Goal: Find specific page/section: Find specific page/section

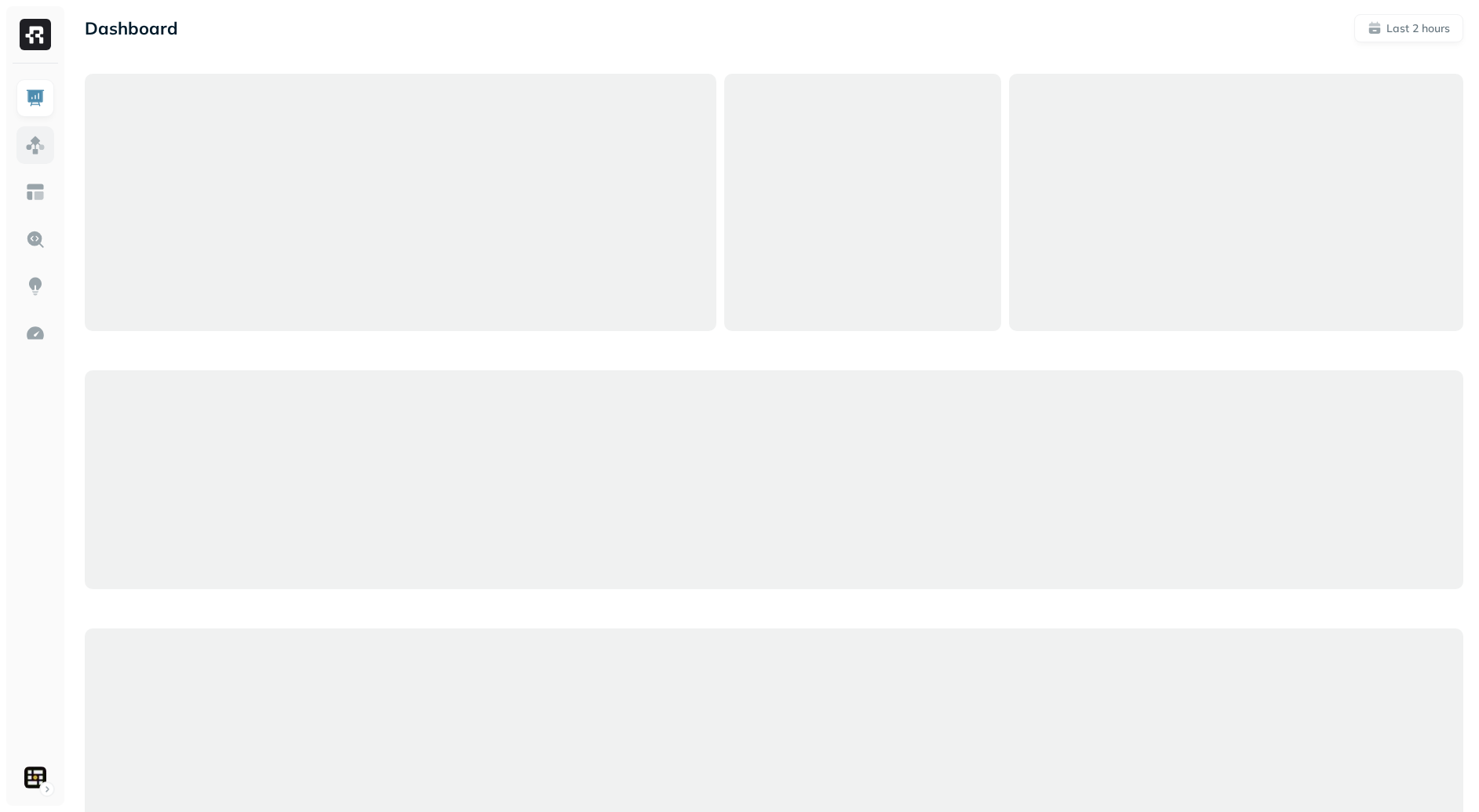
click at [33, 145] on img at bounding box center [35, 145] width 20 height 20
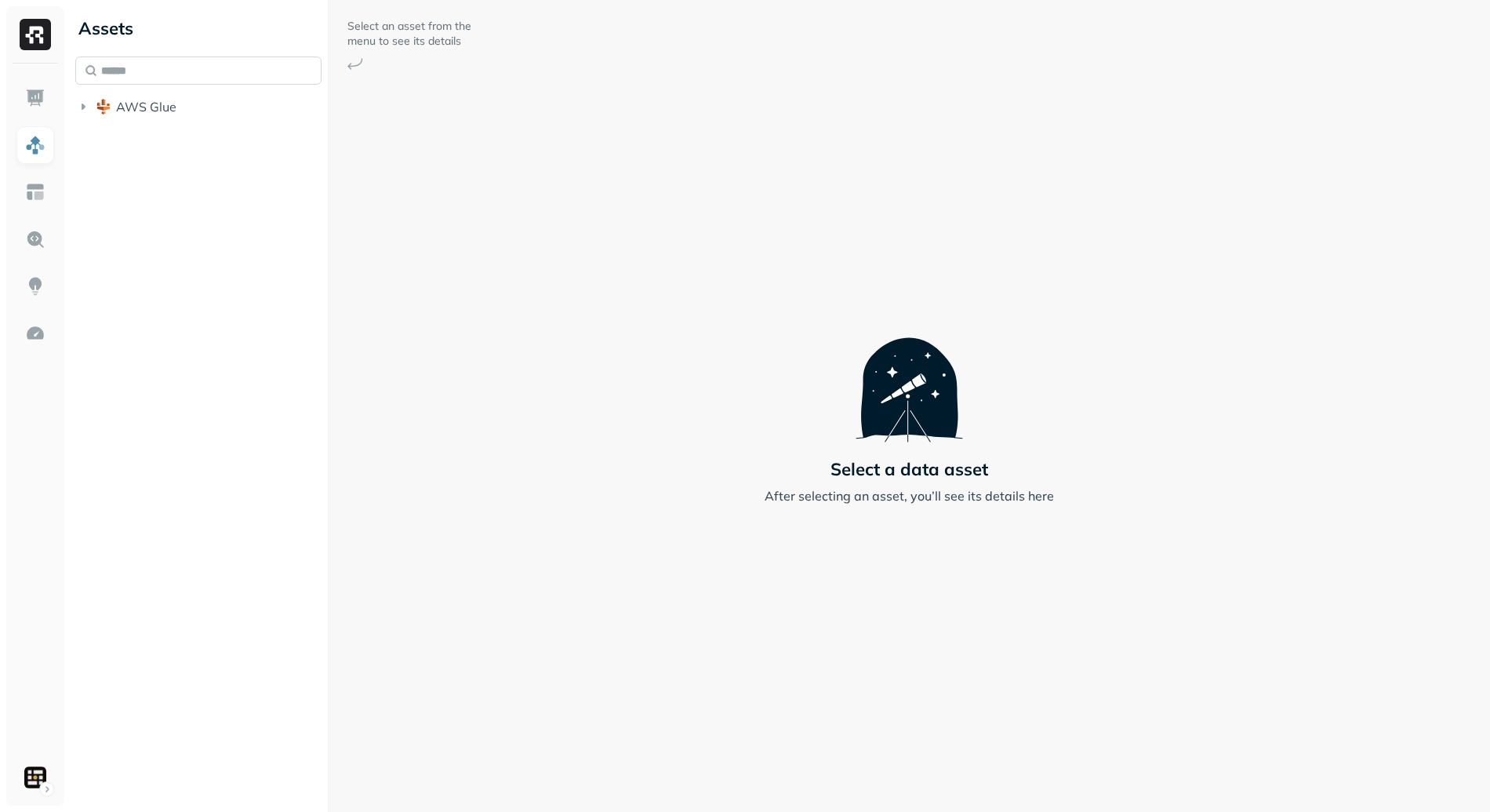
click at [154, 70] on input "text" at bounding box center [198, 70] width 246 height 28
paste input "**********"
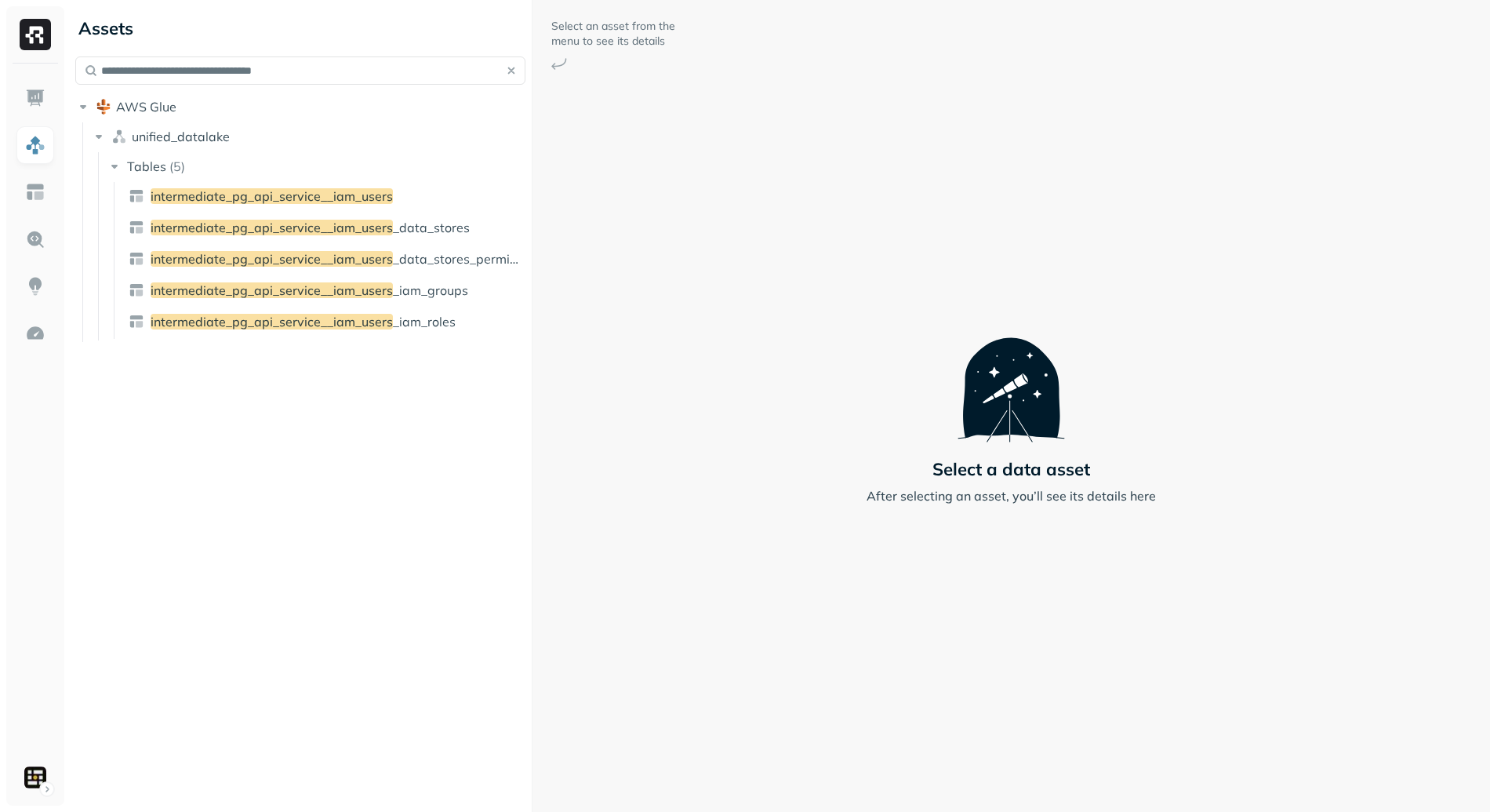
click at [646, 252] on div "**********" at bounding box center [780, 406] width 1422 height 812
type input "**********"
click at [318, 193] on span "intermediate_pg_api_service__iam_users" at bounding box center [271, 197] width 242 height 16
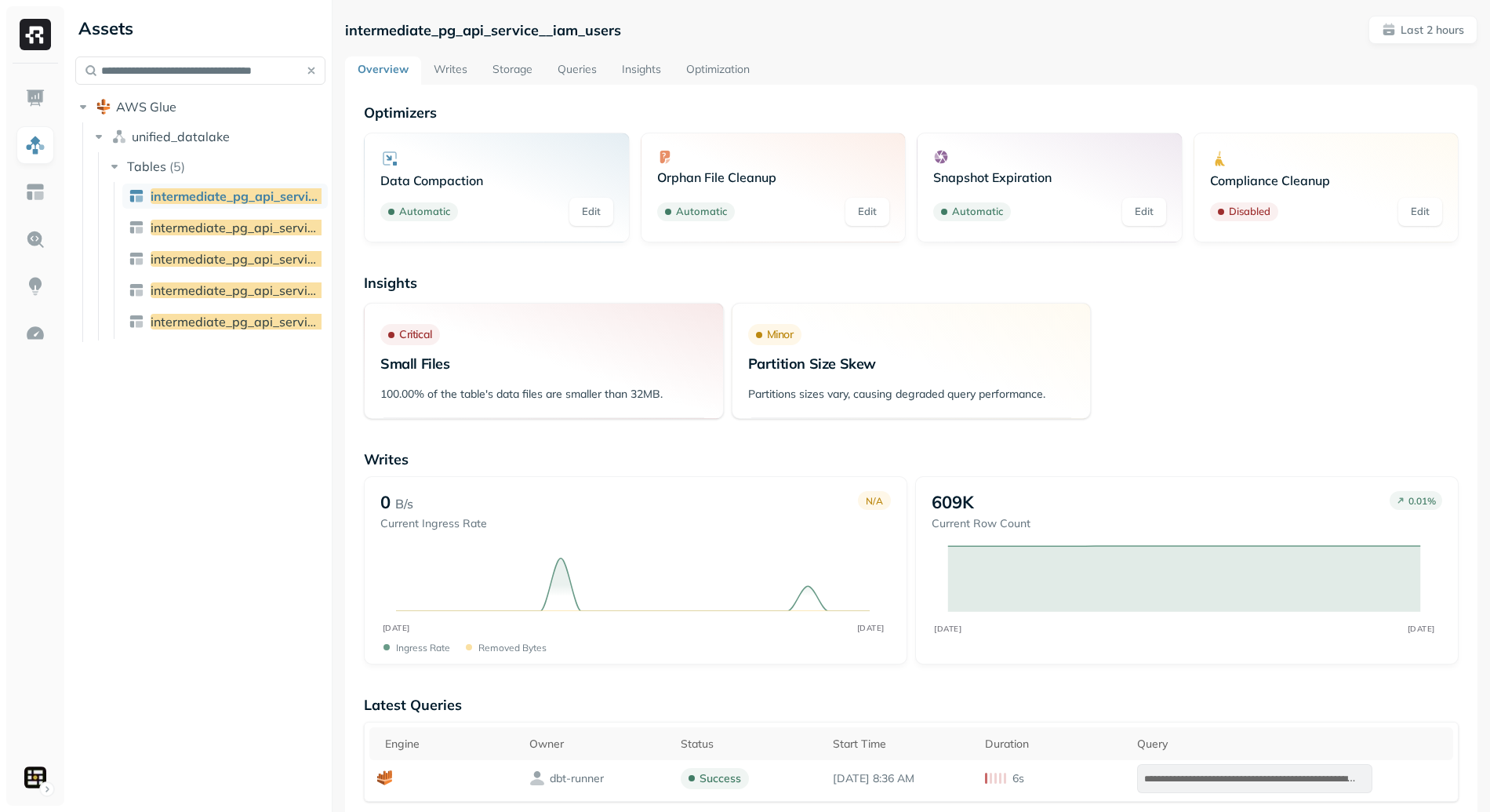
click at [217, 282] on div "**********" at bounding box center [780, 406] width 1422 height 812
click at [1401, 33] on p "Last 2 hours" at bounding box center [1432, 30] width 63 height 15
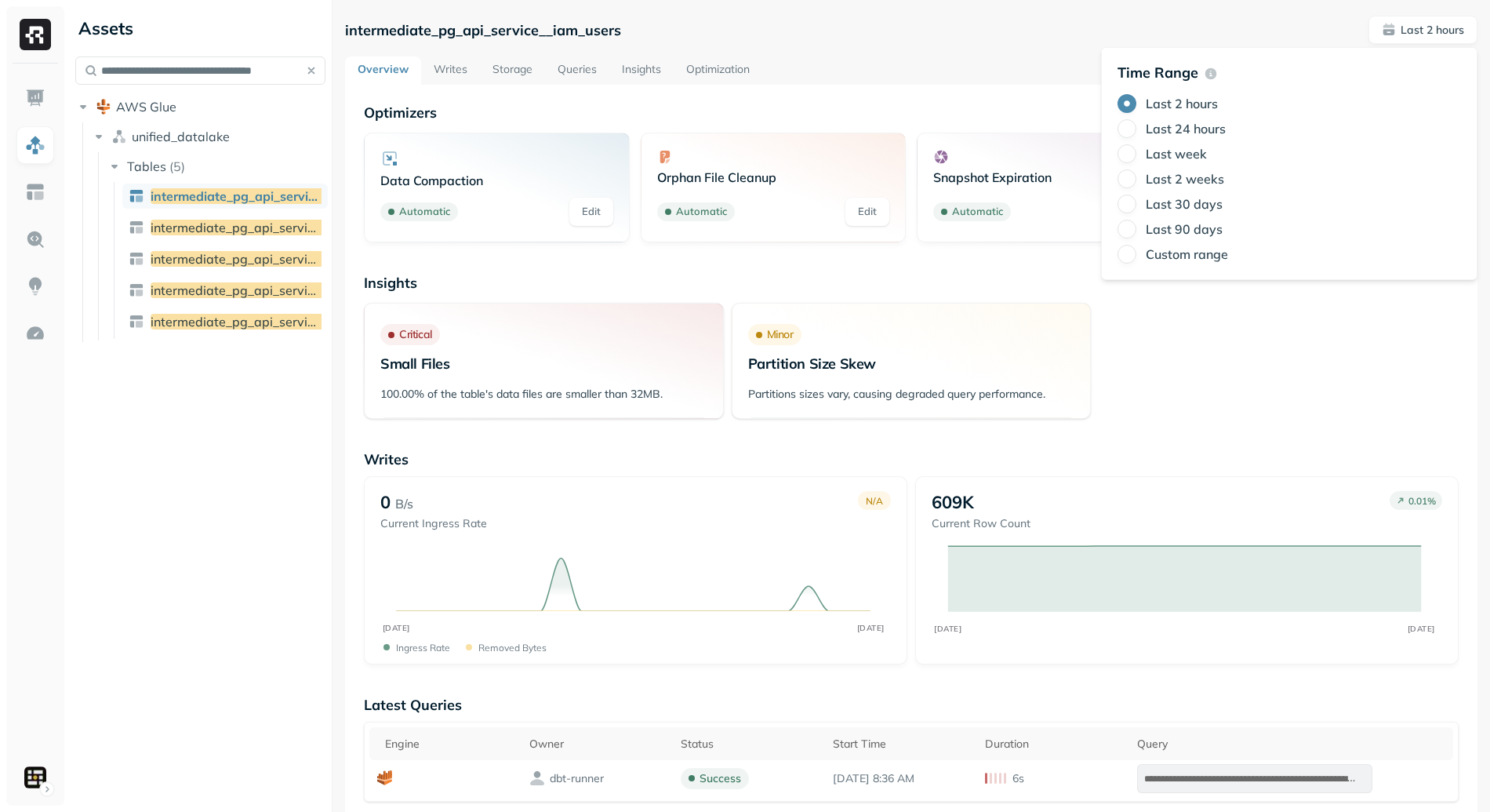
click at [1173, 130] on label "Last 24 hours" at bounding box center [1186, 129] width 80 height 16
click at [1137, 130] on button "Last 24 hours" at bounding box center [1127, 128] width 19 height 19
click at [873, 109] on p "Optimizers" at bounding box center [911, 112] width 1095 height 18
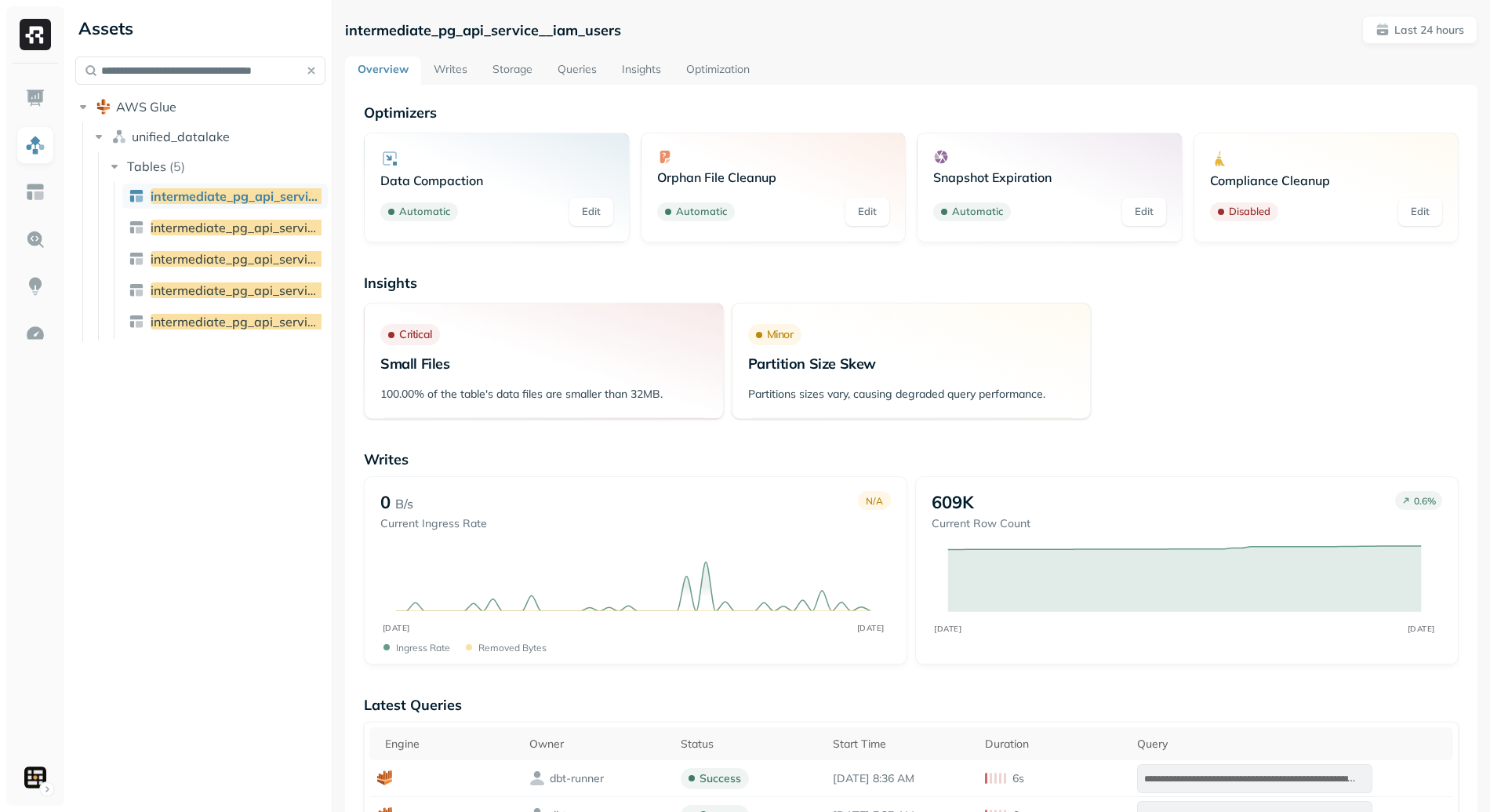
drag, startPoint x: 464, startPoint y: 87, endPoint x: 461, endPoint y: 72, distance: 15.3
click at [461, 72] on link "Writes" at bounding box center [451, 70] width 59 height 28
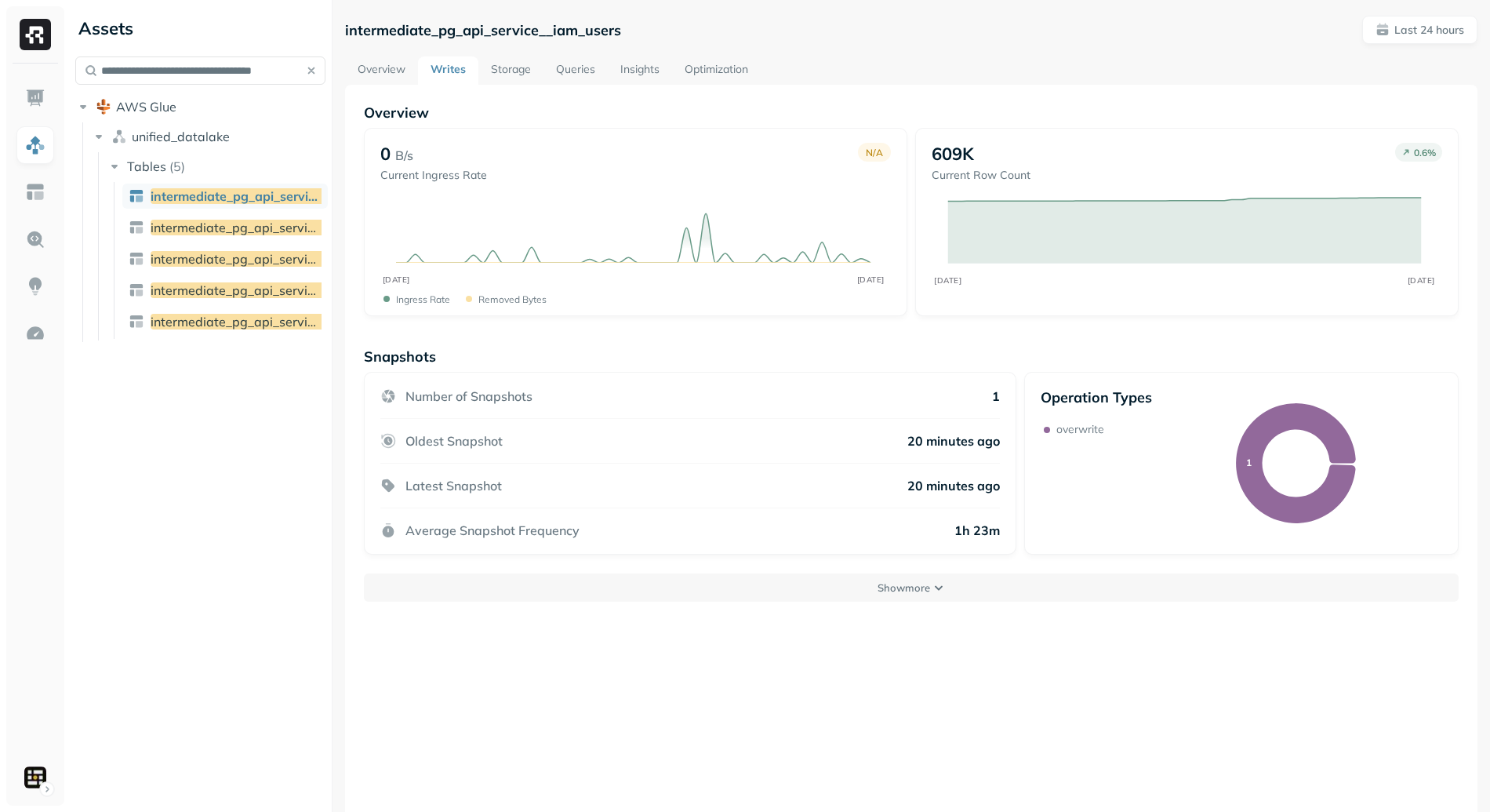
scroll to position [20, 0]
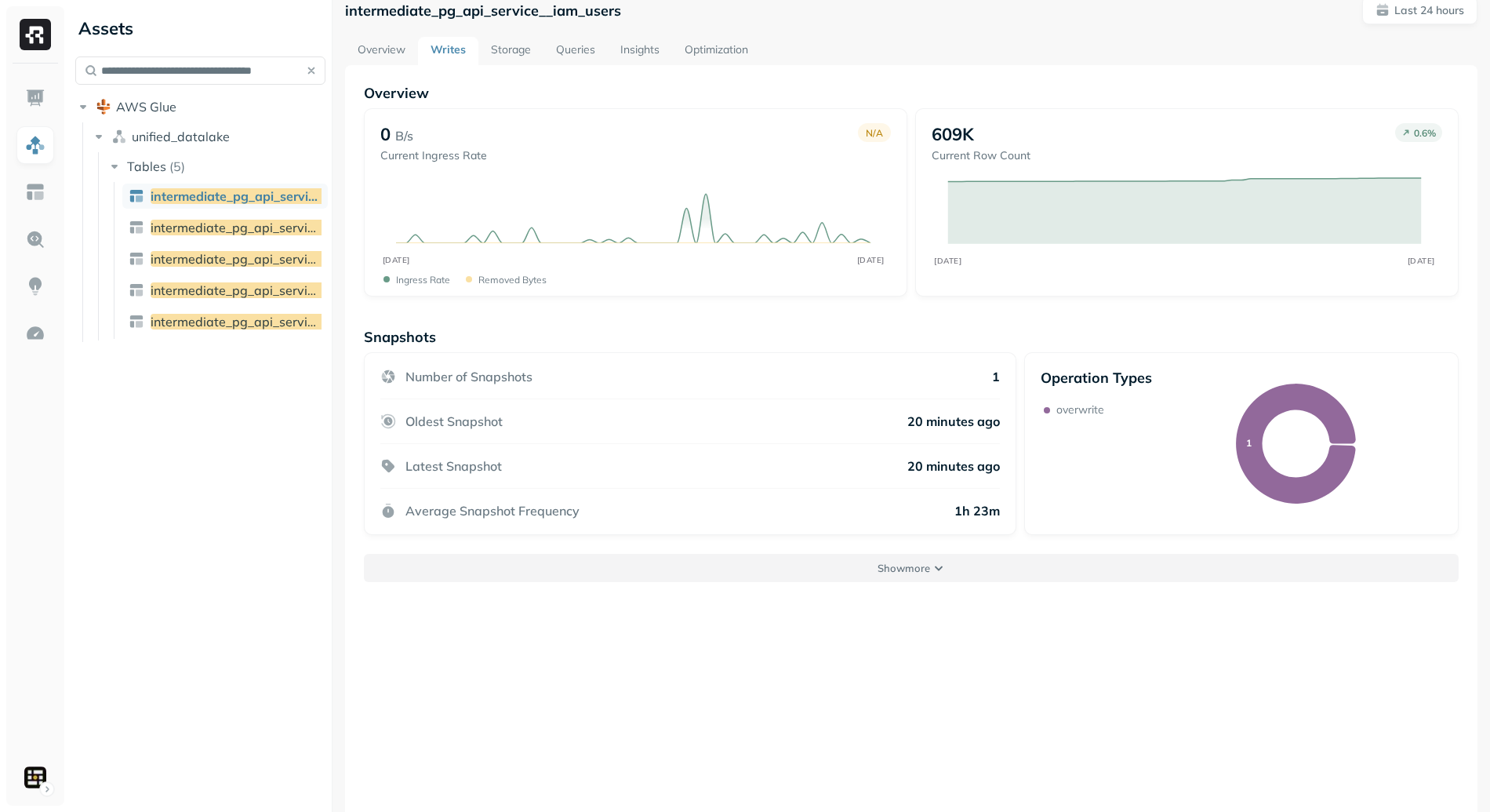
click at [847, 570] on button "Show more" at bounding box center [911, 568] width 1095 height 28
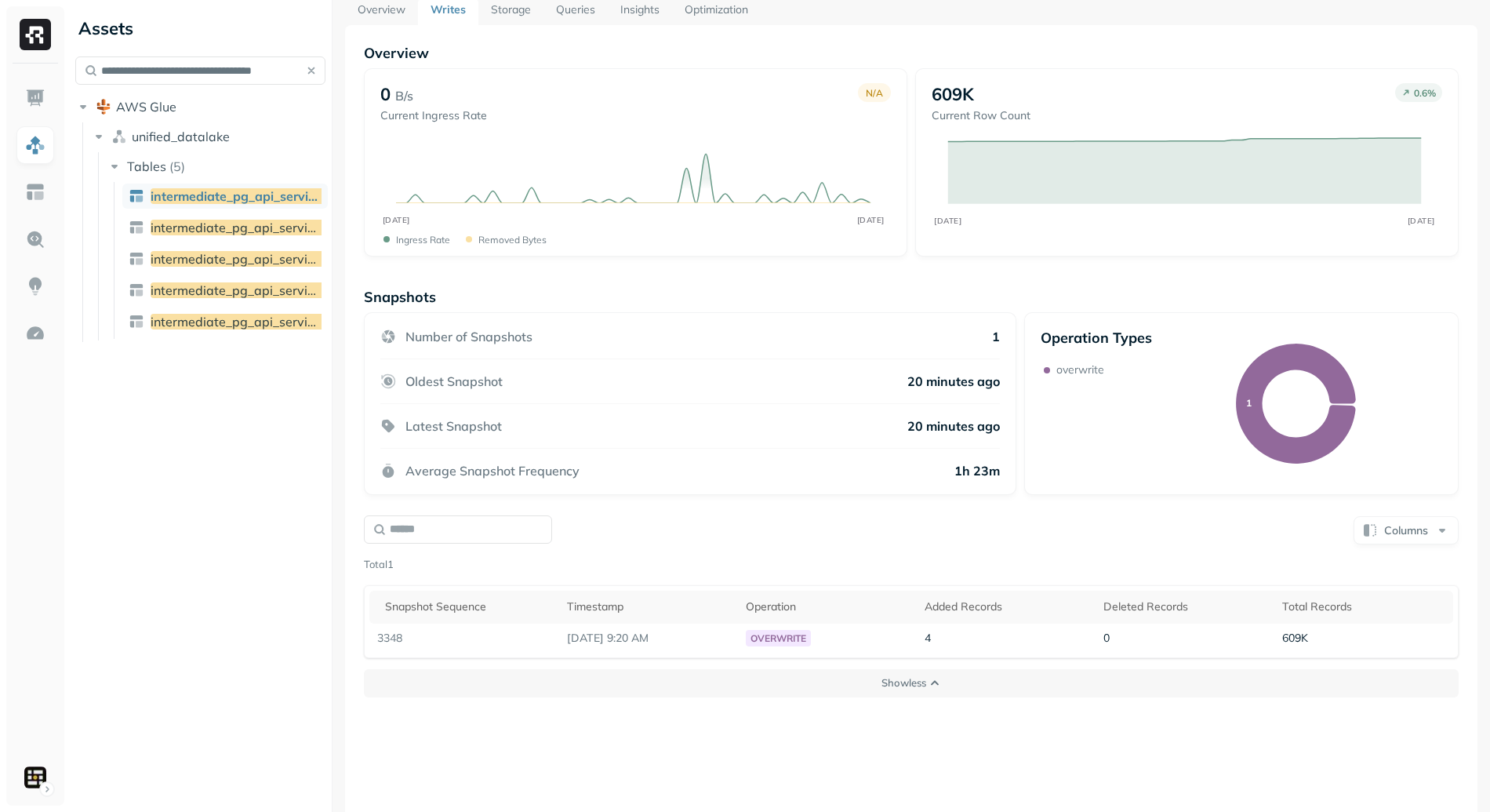
scroll to position [84, 0]
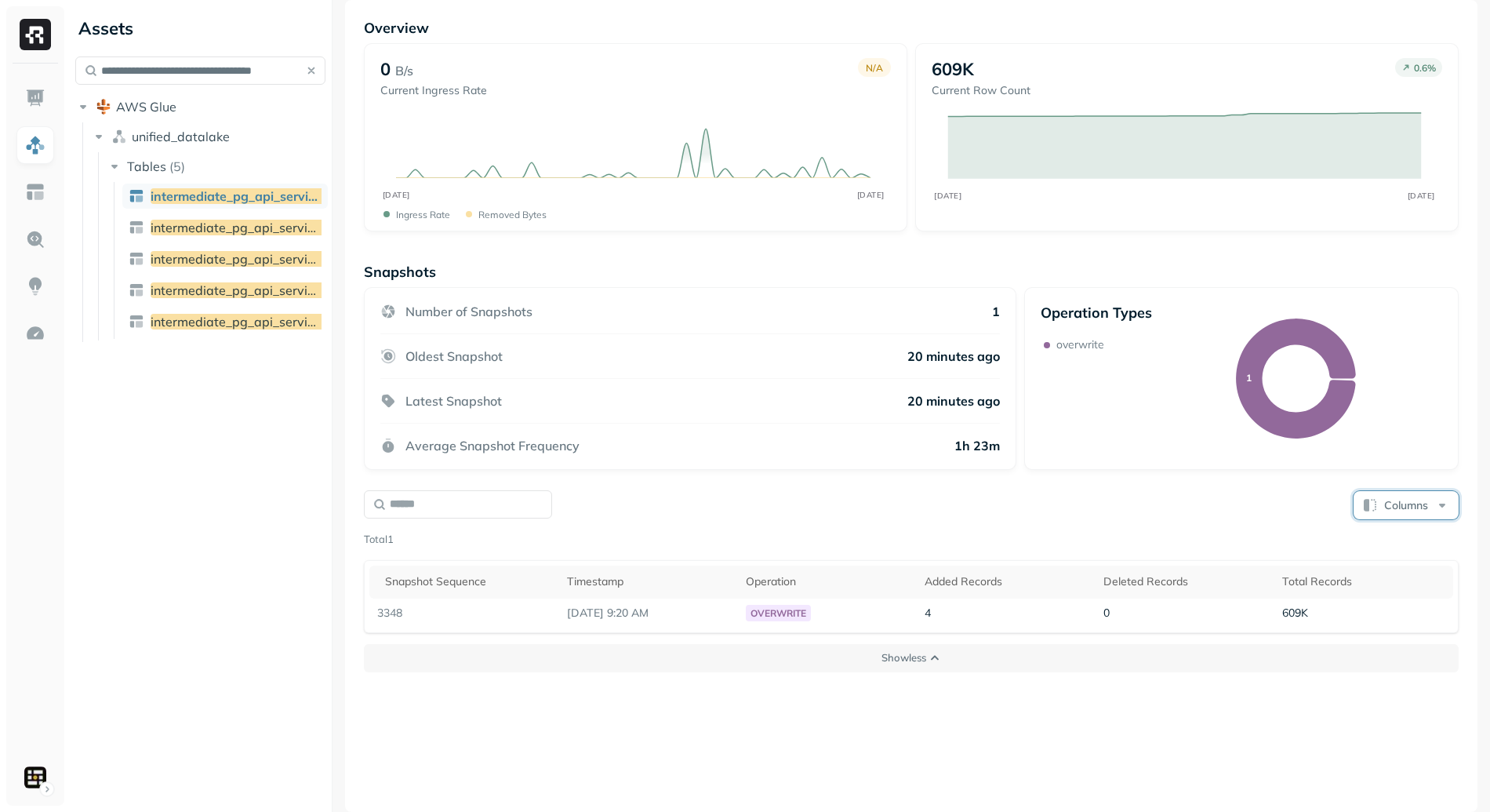
click at [1407, 512] on button "Columns" at bounding box center [1406, 505] width 105 height 28
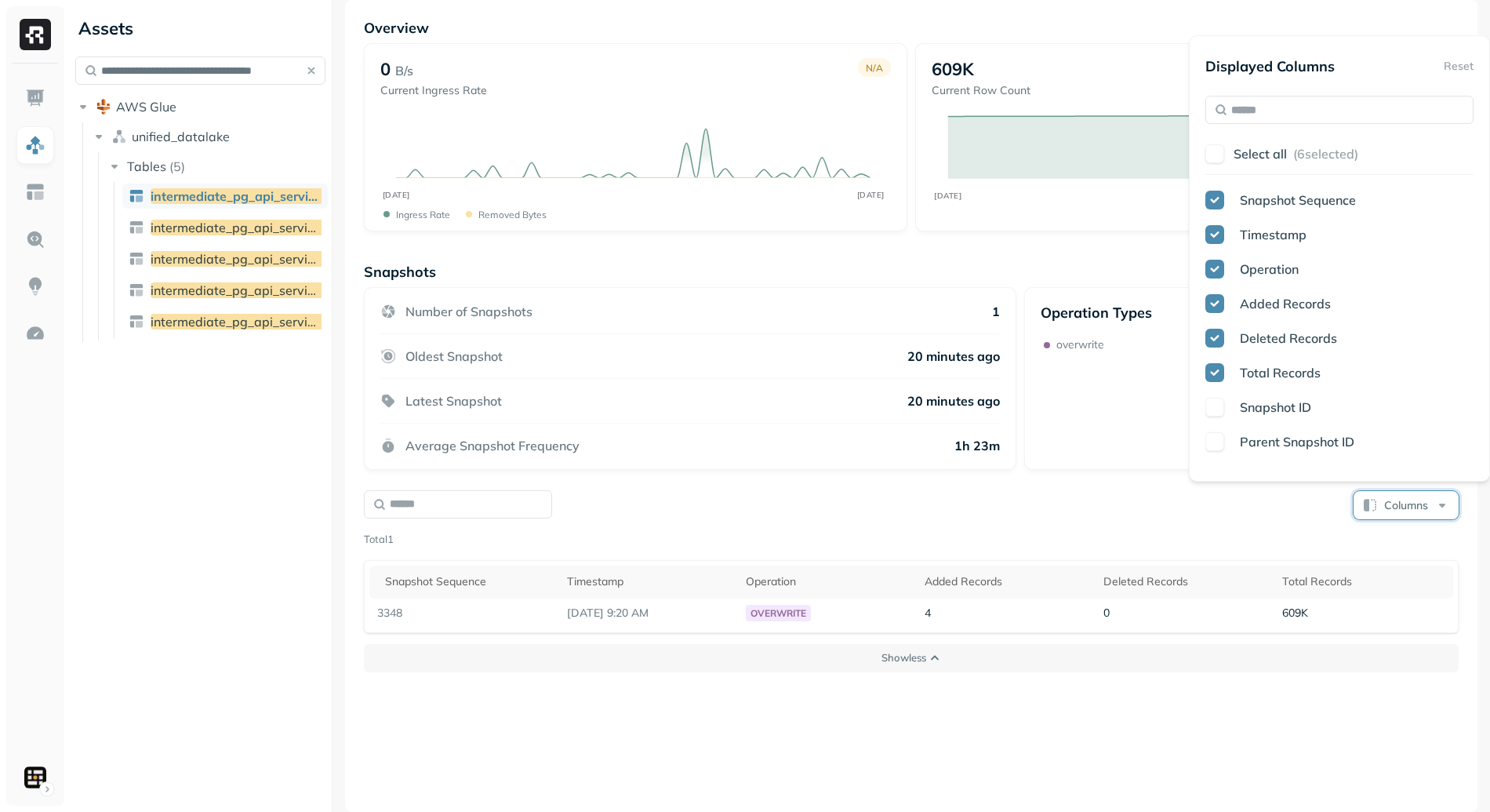
click at [1019, 520] on div "Columns Total 1 Snapshot Sequence Timestamp Operation Added Records Deleted Rec…" at bounding box center [911, 560] width 1095 height 144
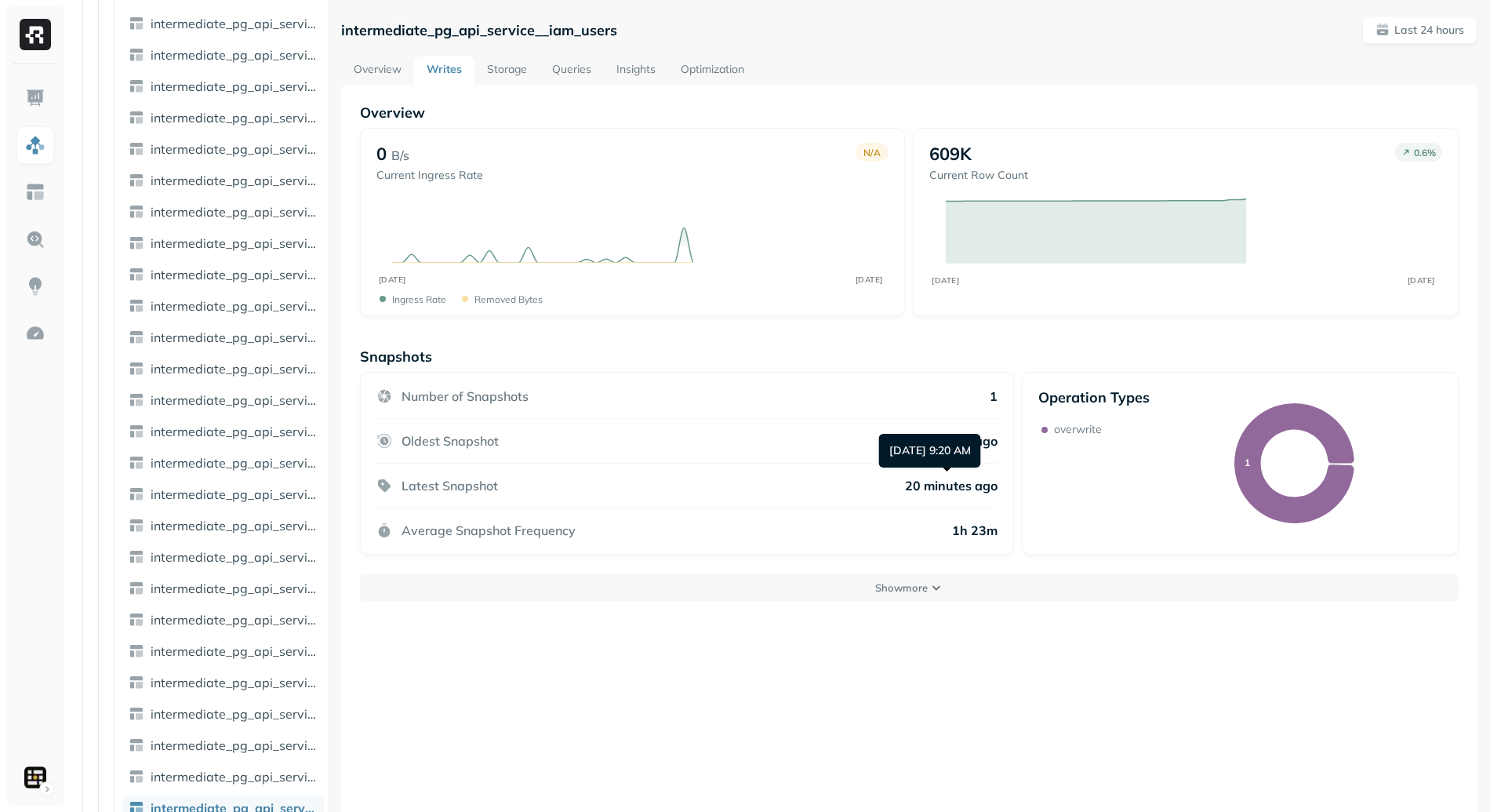
scroll to position [1735, 0]
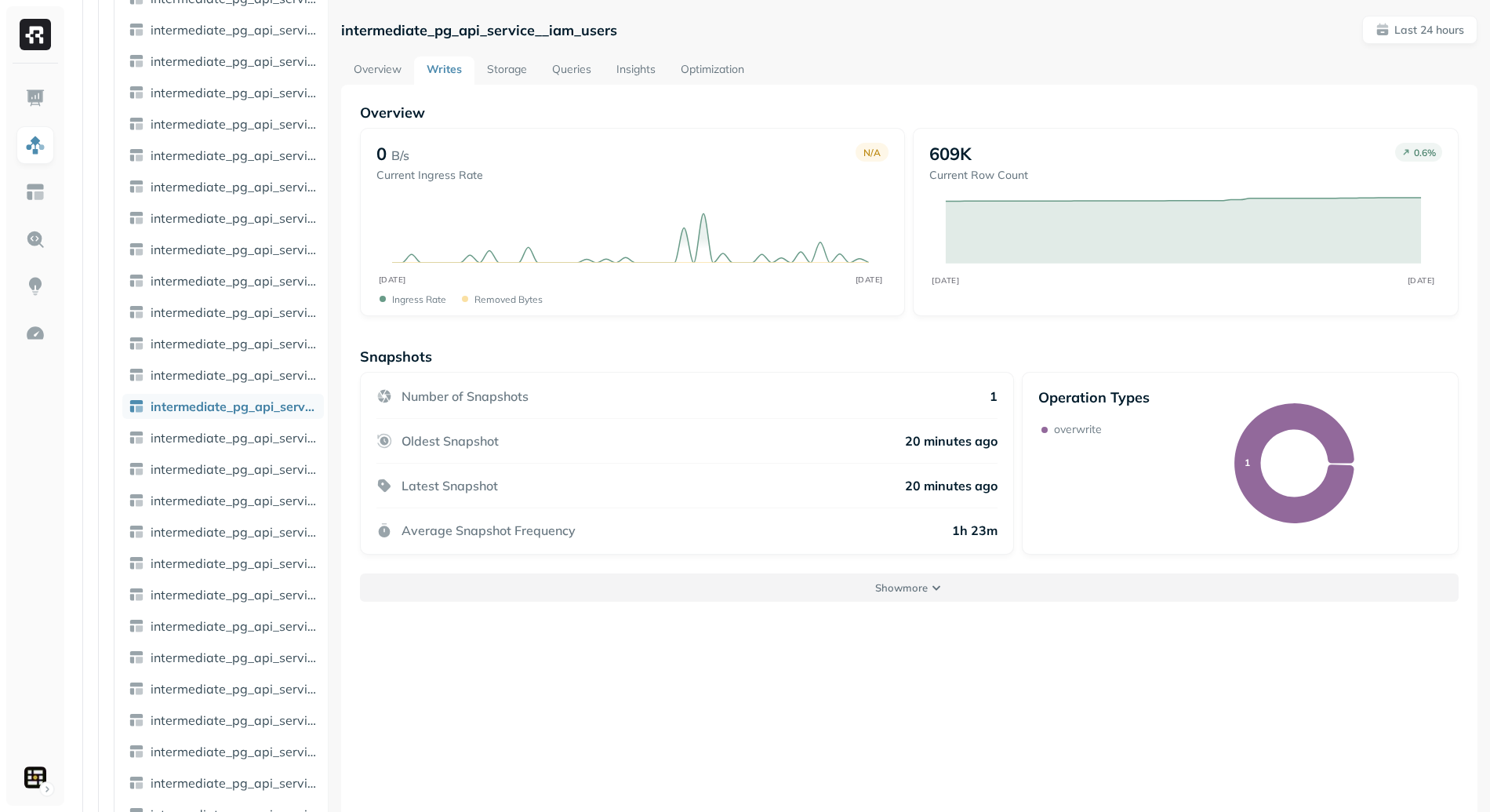
click at [949, 594] on button "Show more" at bounding box center [909, 588] width 1099 height 28
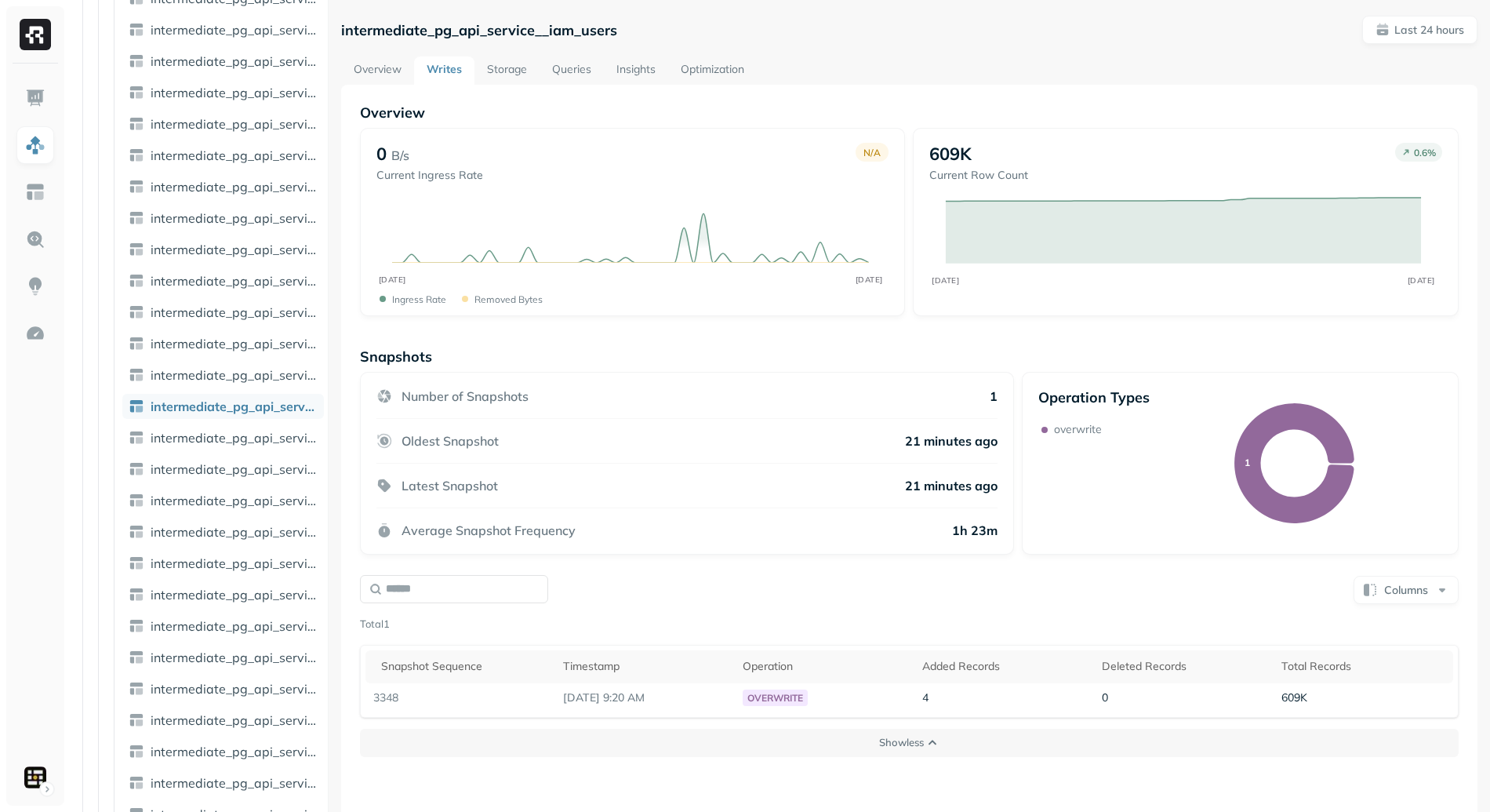
click at [540, 21] on p "intermediate_pg_api_service__iam_users" at bounding box center [479, 30] width 276 height 18
copy p "intermediate_pg_api_service__iam_users"
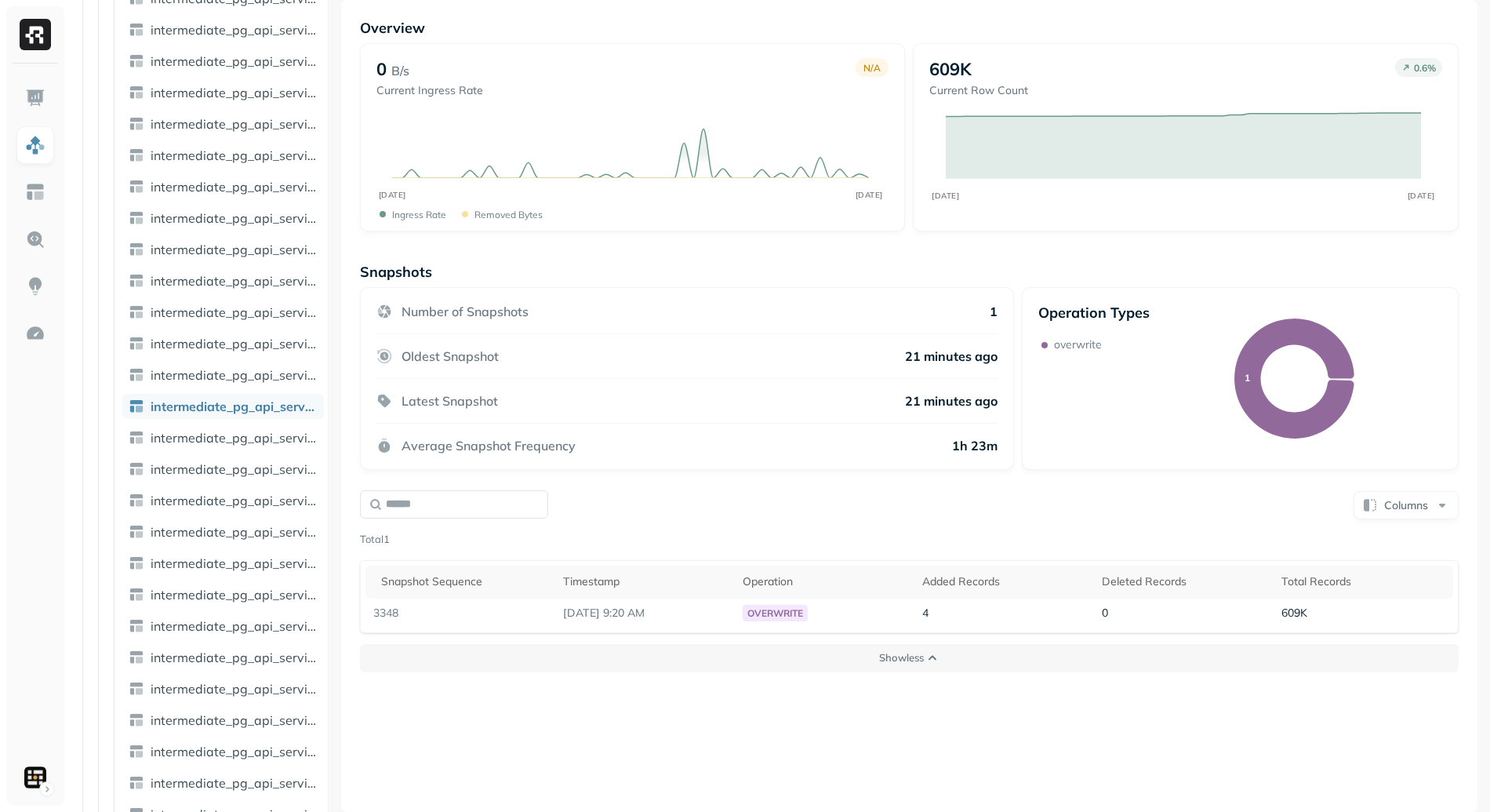
scroll to position [0, 0]
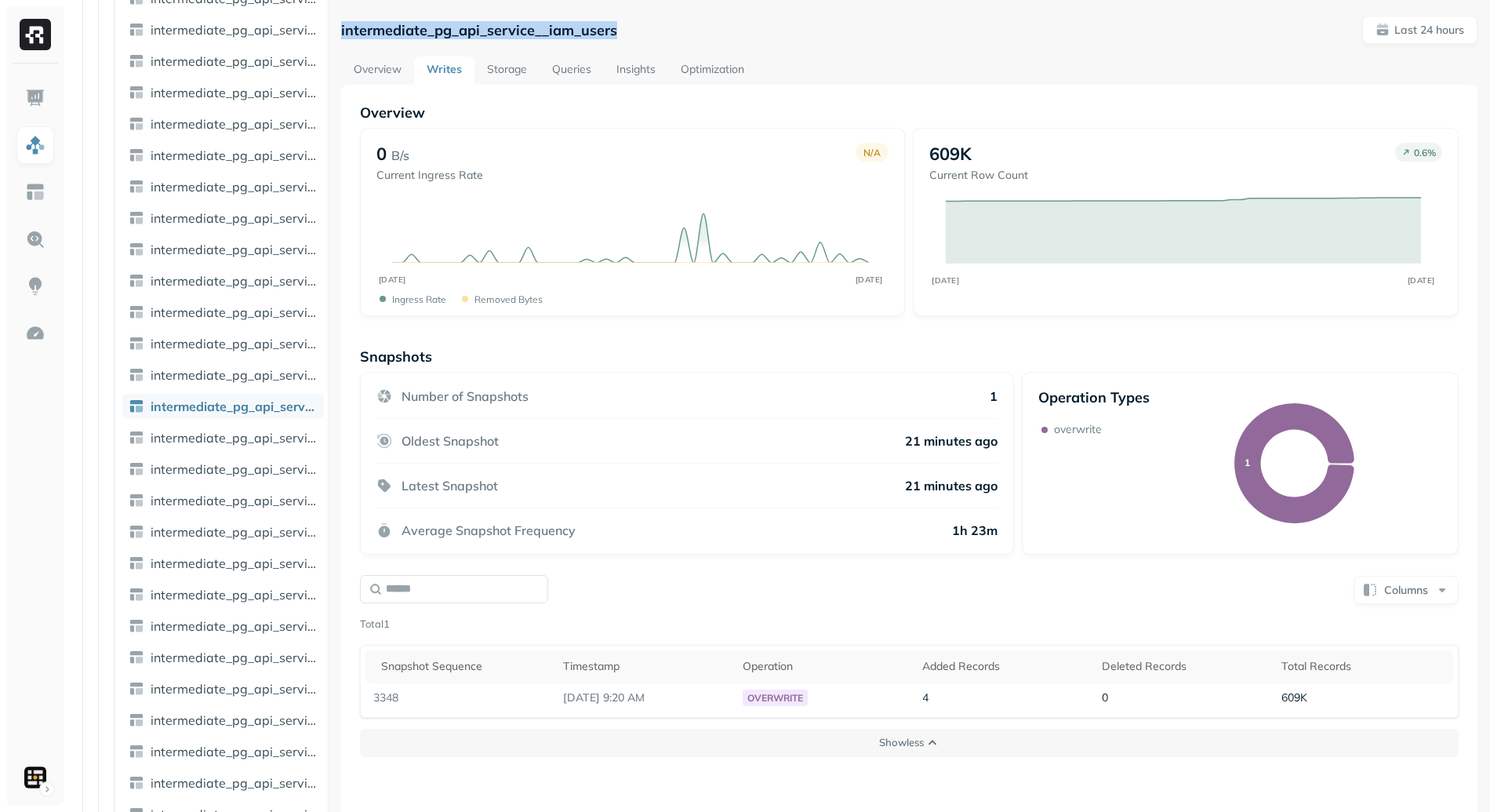
click at [367, 64] on link "Overview" at bounding box center [378, 70] width 73 height 28
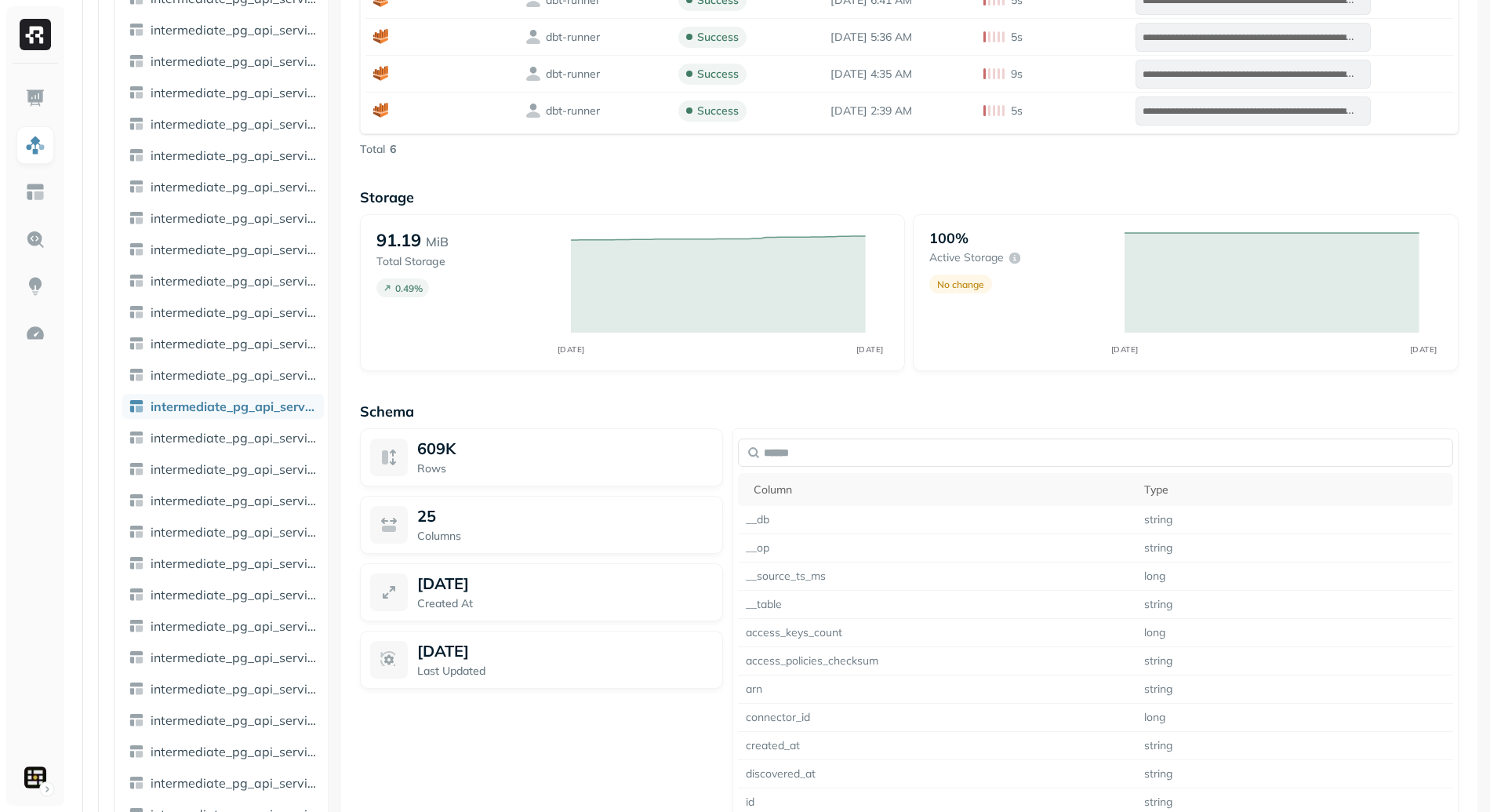
scroll to position [1178, 0]
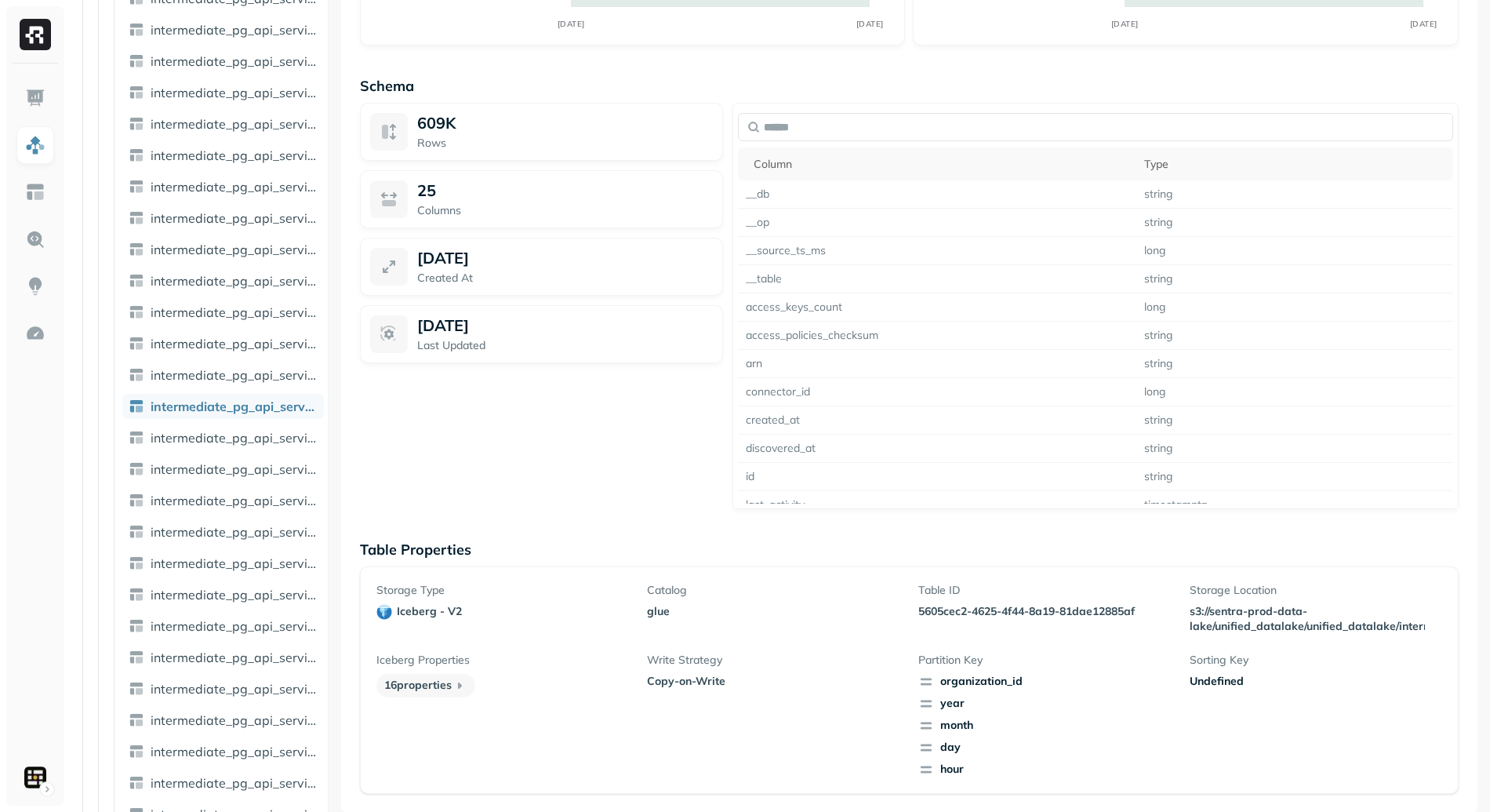
click at [925, 614] on p "5605cec2-4625-4f44-8a19-81dae12885af" at bounding box center [1045, 611] width 253 height 15
drag, startPoint x: 925, startPoint y: 614, endPoint x: 1115, endPoint y: 611, distance: 190.0
click at [1115, 611] on p "5605cec2-4625-4f44-8a19-81dae12885af" at bounding box center [1045, 611] width 253 height 15
copy p "5605cec2-4625-4f44-8a19-81dae12885af"
click at [853, 621] on div "Catalog glue" at bounding box center [773, 607] width 253 height 51
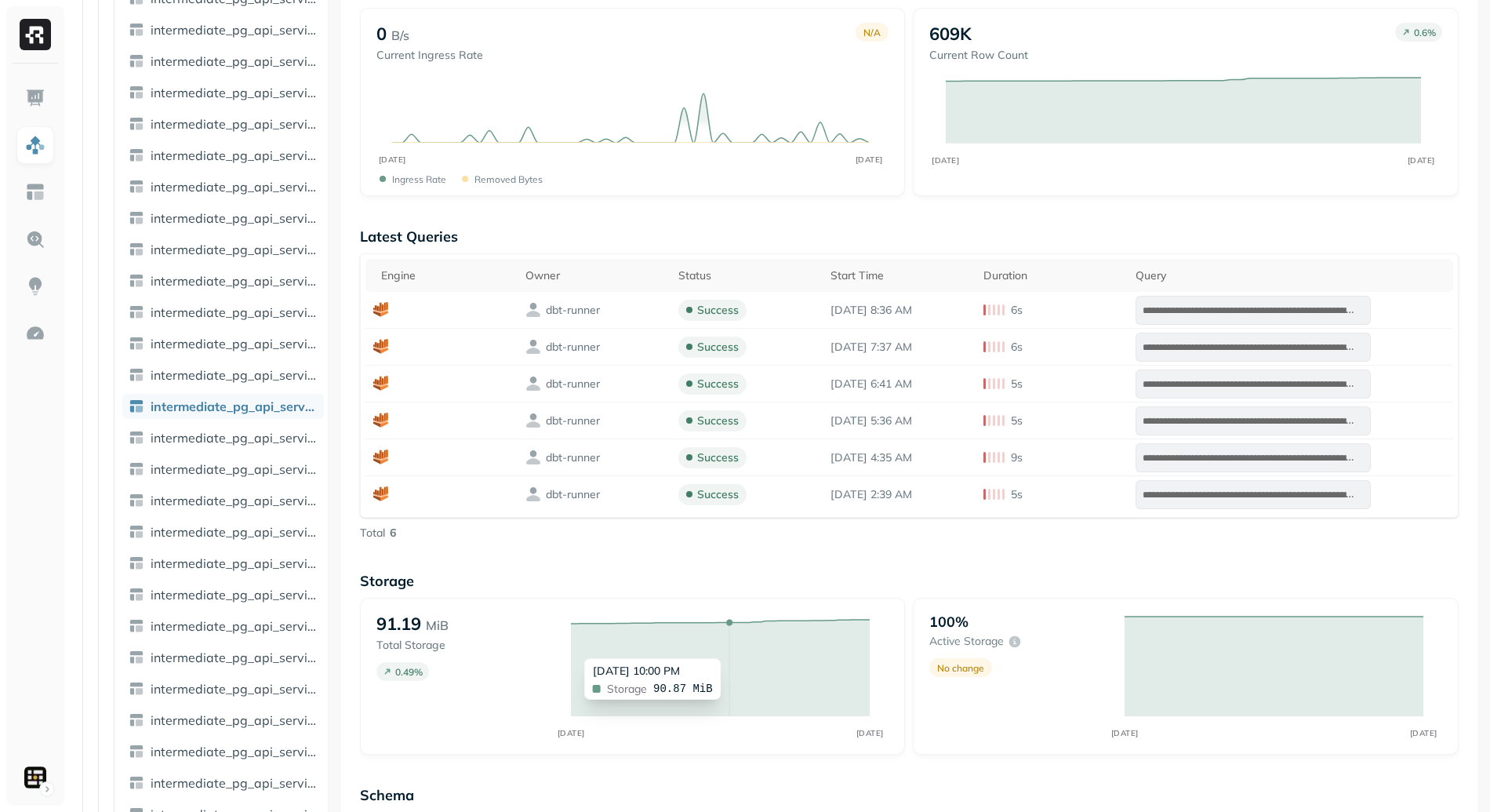
scroll to position [0, 0]
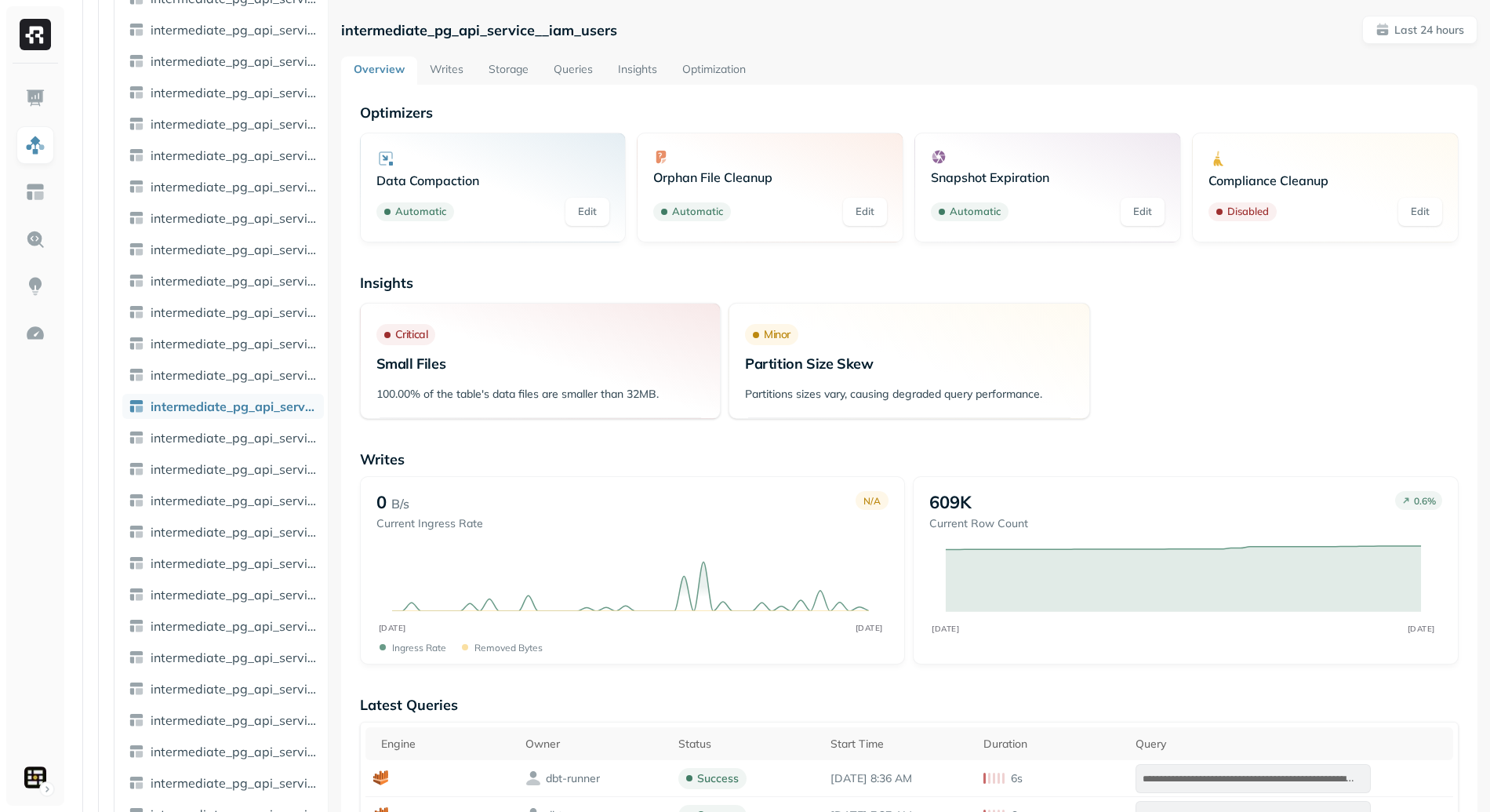
click at [448, 76] on link "Writes" at bounding box center [447, 70] width 59 height 28
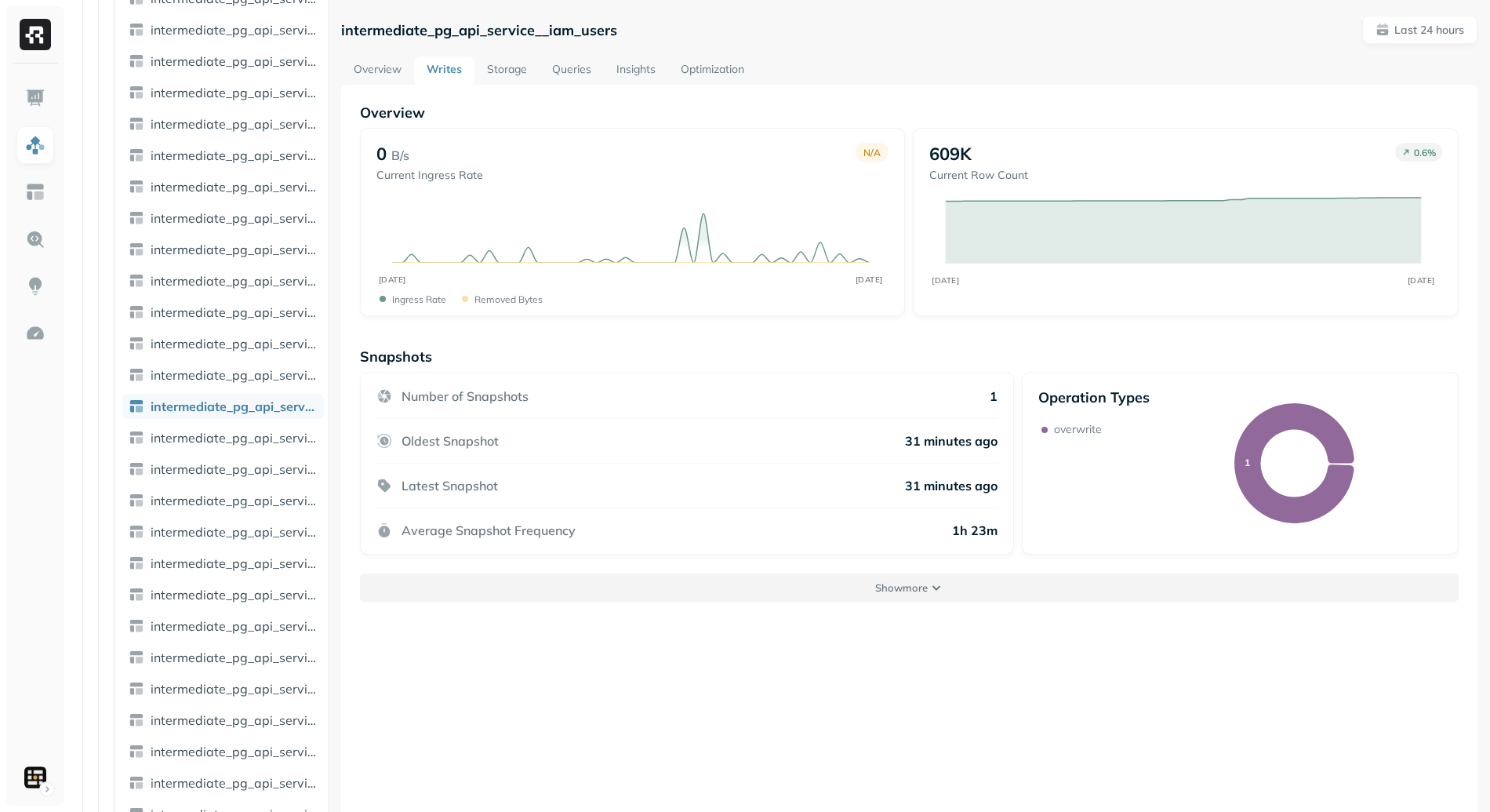
click at [730, 586] on button "Show more" at bounding box center [909, 588] width 1099 height 28
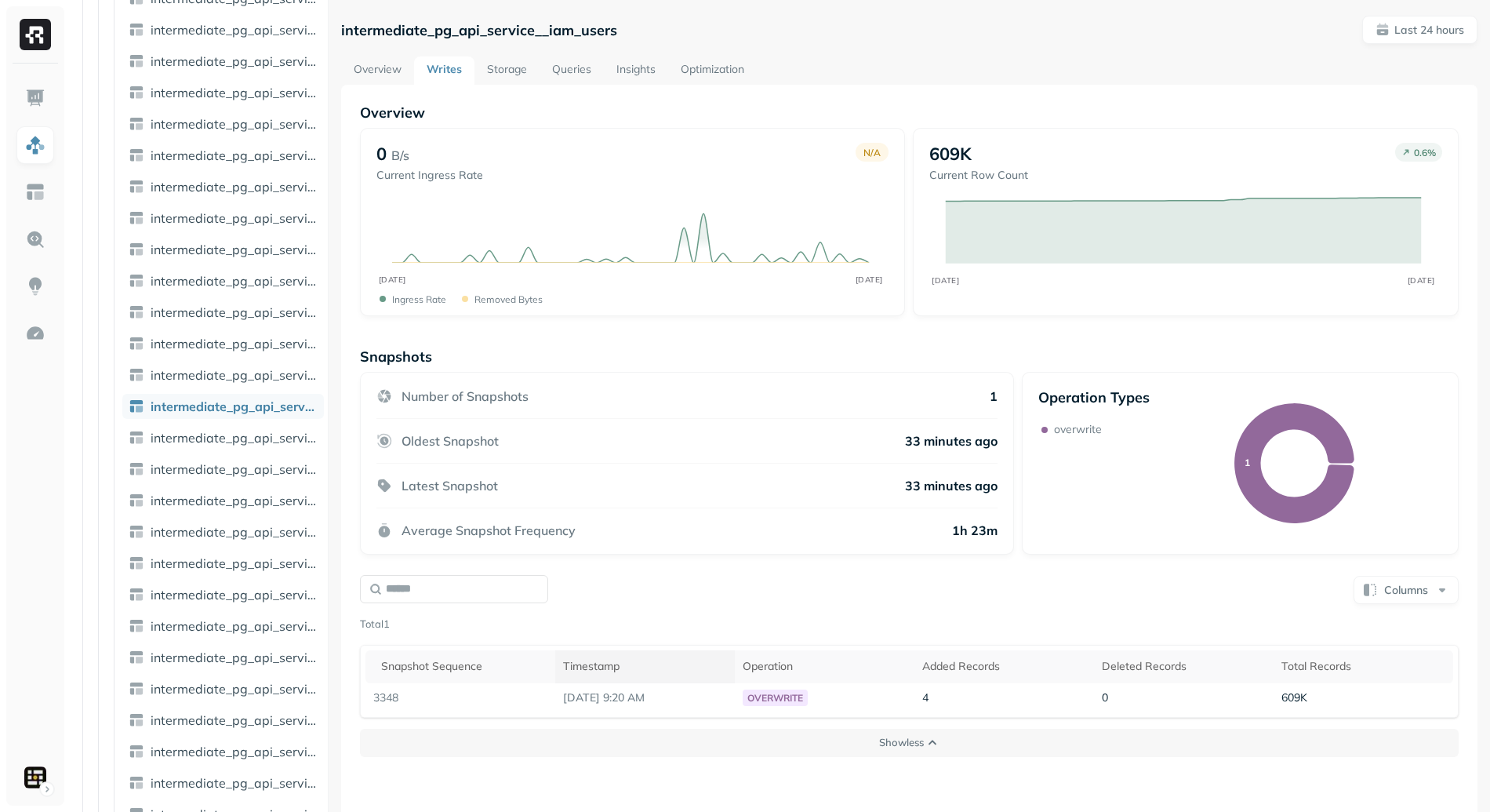
scroll to position [84, 0]
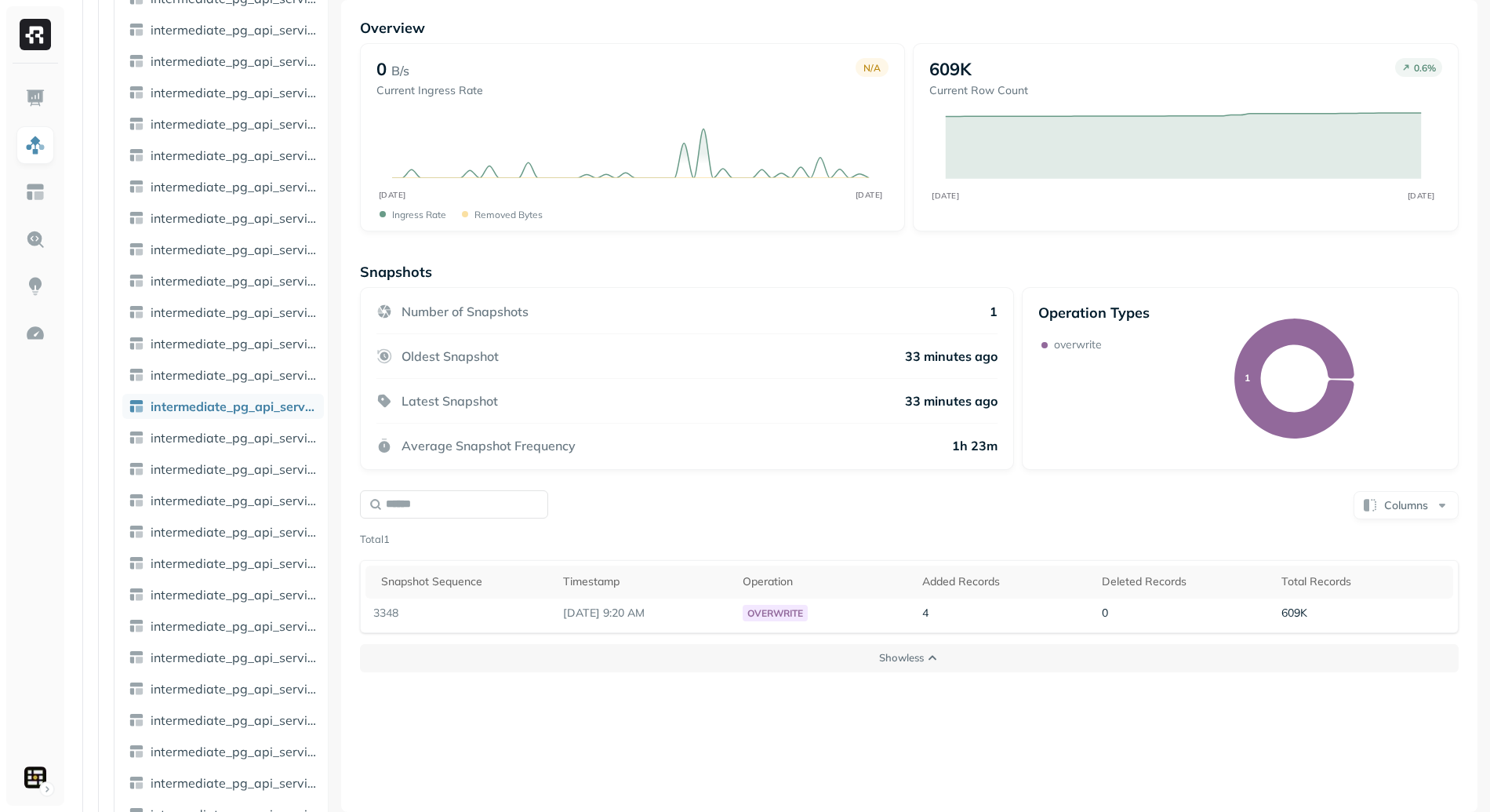
click at [732, 533] on div "Total 1" at bounding box center [909, 540] width 1099 height 16
